Goal: Task Accomplishment & Management: Complete application form

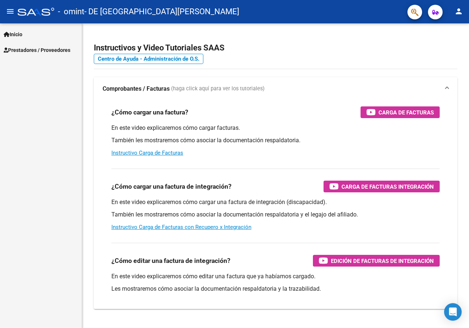
click at [37, 43] on link "Prestadores / Proveedores" at bounding box center [41, 50] width 82 height 16
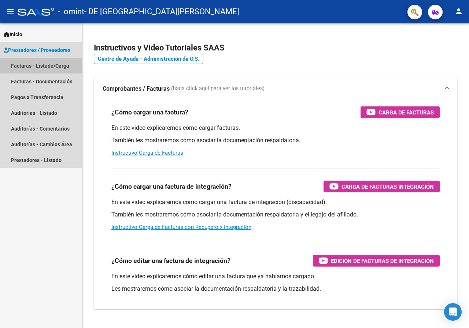
click at [45, 64] on link "Facturas - Listado/Carga" at bounding box center [41, 66] width 82 height 16
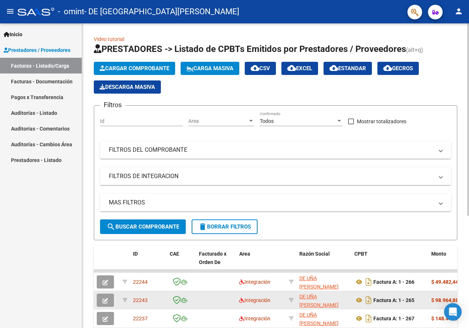
click at [111, 302] on button "button" at bounding box center [105, 300] width 17 height 13
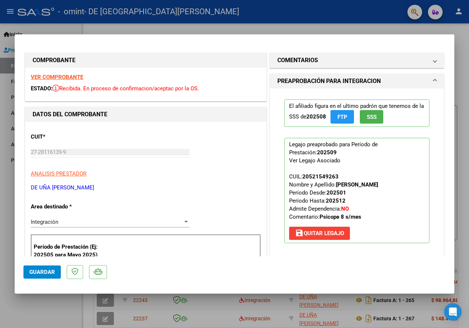
click at [340, 16] on div at bounding box center [234, 164] width 469 height 328
type input "$ 0,00"
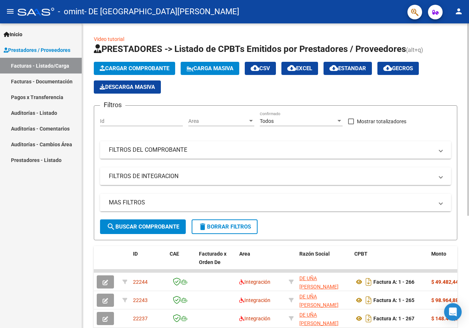
scroll to position [146, 0]
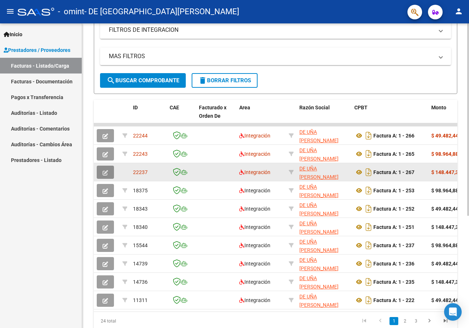
click at [105, 169] on span "button" at bounding box center [105, 172] width 5 height 7
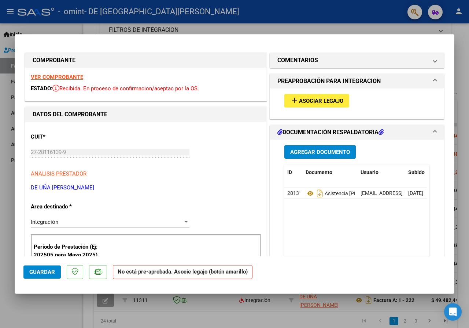
click at [324, 98] on span "Asociar Legajo" at bounding box center [321, 101] width 44 height 7
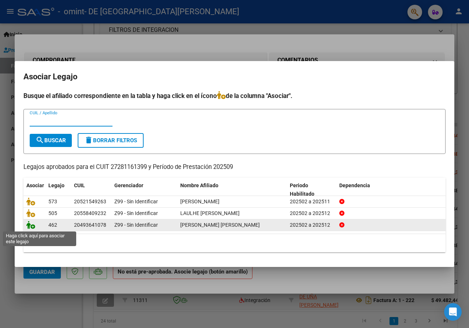
click at [30, 226] on icon at bounding box center [30, 225] width 9 height 8
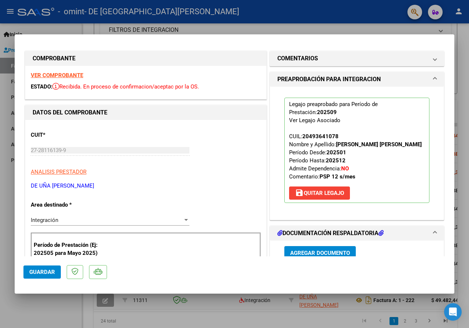
scroll to position [0, 0]
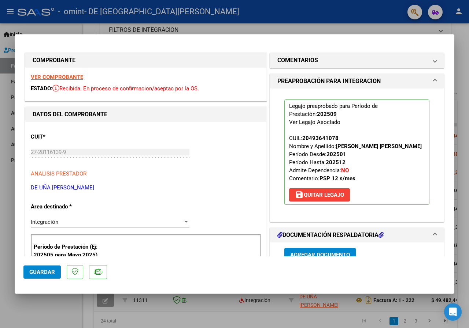
click at [304, 10] on div at bounding box center [234, 164] width 469 height 328
type input "$ 0,00"
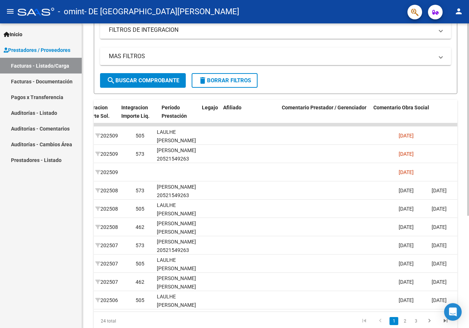
scroll to position [0, 827]
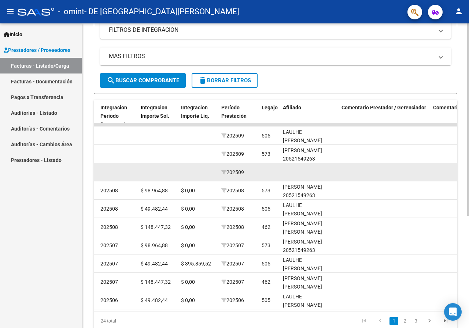
click at [239, 174] on span "202509" at bounding box center [232, 173] width 23 height 6
click at [283, 171] on datatable-body-cell at bounding box center [309, 172] width 59 height 18
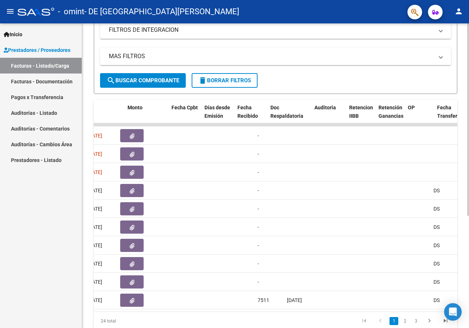
scroll to position [0, 0]
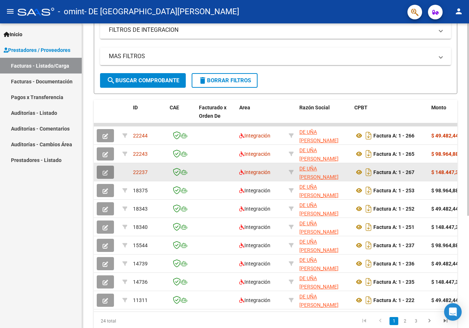
click at [105, 174] on icon "button" at bounding box center [105, 172] width 5 height 5
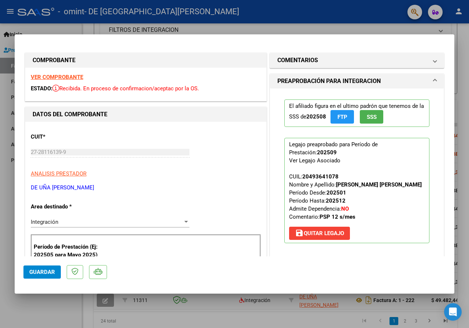
click at [228, 28] on div at bounding box center [234, 164] width 469 height 328
type input "$ 0,00"
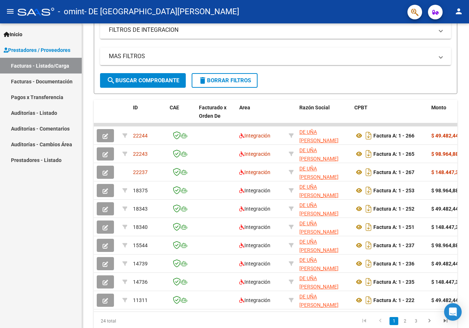
scroll to position [146, 0]
click at [458, 15] on mat-icon "person" at bounding box center [458, 11] width 9 height 9
click at [445, 50] on button "exit_to_app Salir" at bounding box center [443, 49] width 45 height 18
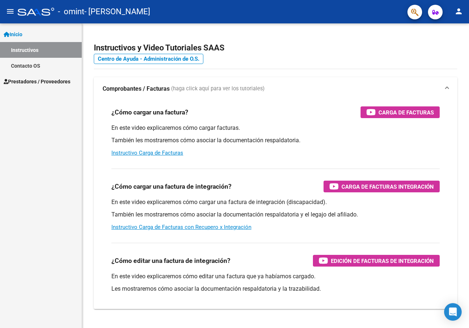
click at [44, 67] on link "Contacto OS" at bounding box center [41, 66] width 82 height 16
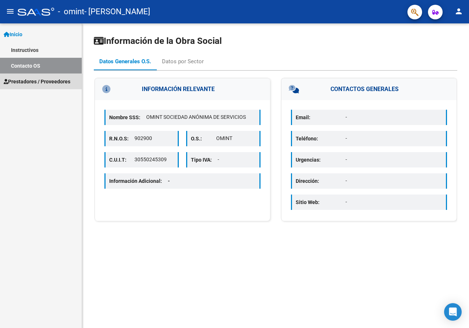
click at [41, 81] on span "Prestadores / Proveedores" at bounding box center [37, 82] width 67 height 8
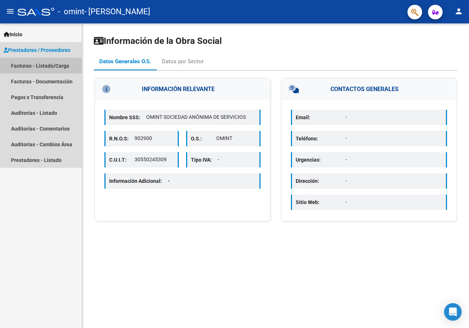
click at [53, 63] on link "Facturas - Listado/Carga" at bounding box center [41, 66] width 82 height 16
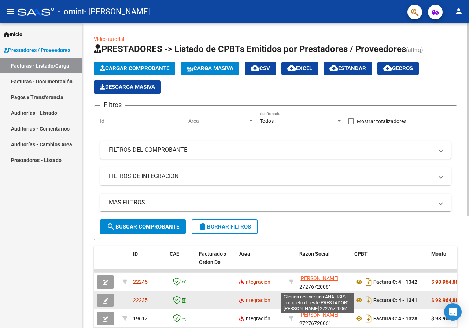
scroll to position [10, 0]
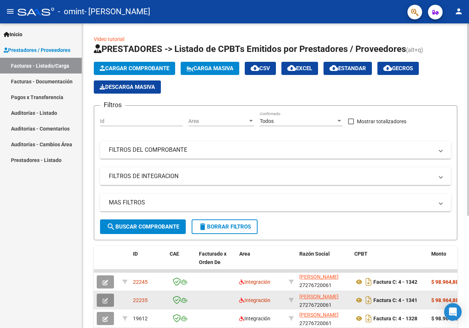
click at [105, 298] on span "button" at bounding box center [105, 300] width 5 height 7
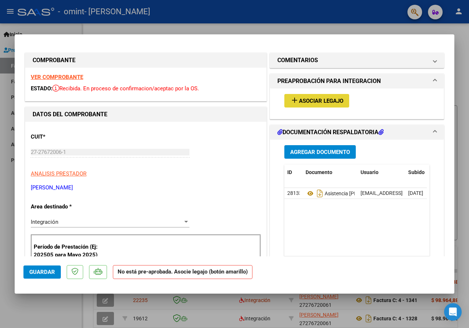
click at [324, 103] on span "Asociar Legajo" at bounding box center [321, 101] width 44 height 7
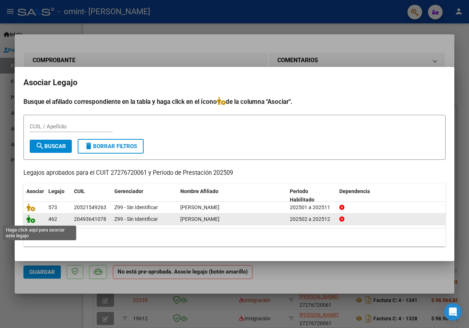
click at [31, 219] on icon at bounding box center [30, 219] width 9 height 8
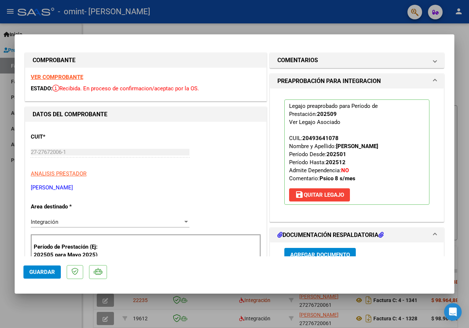
click at [318, 7] on div at bounding box center [234, 164] width 469 height 328
type input "$ 0,00"
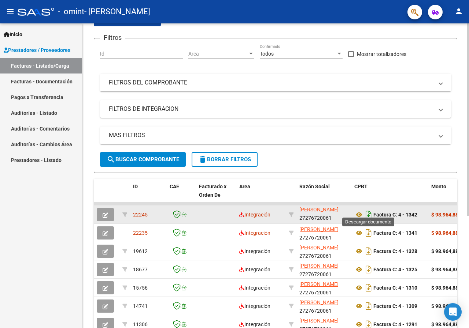
scroll to position [73, 0]
